Goal: Task Accomplishment & Management: Use online tool/utility

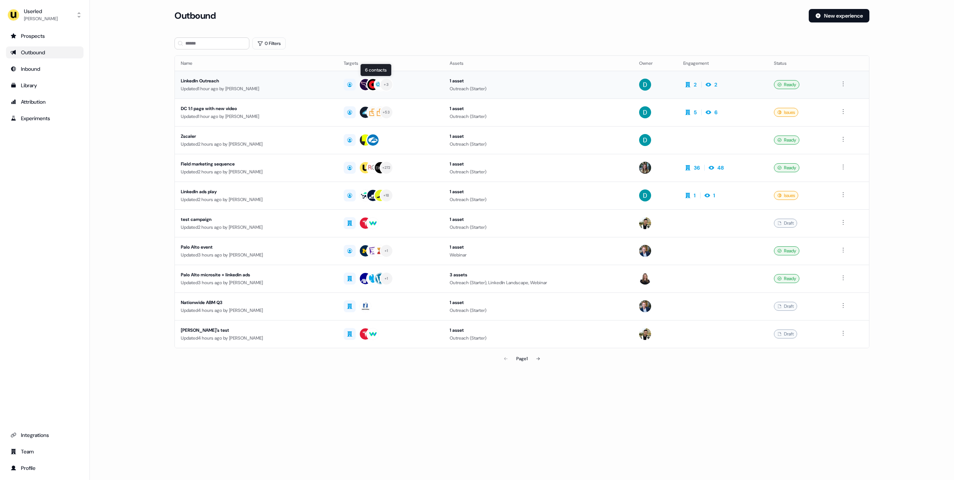
click at [309, 83] on div "LinkedIn Outreach" at bounding box center [256, 80] width 151 height 7
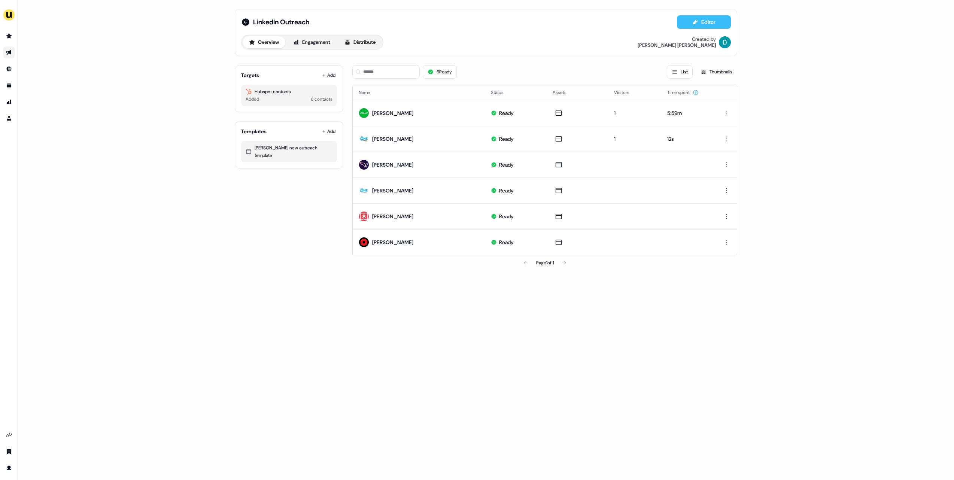
click at [700, 20] on button "Editor" at bounding box center [704, 21] width 54 height 13
